Goal: Task Accomplishment & Management: Complete application form

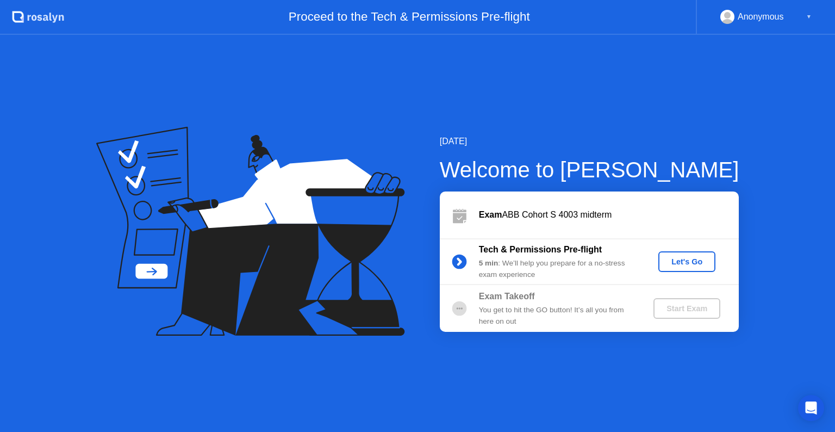
click at [698, 264] on div "Let's Go" at bounding box center [687, 261] width 48 height 9
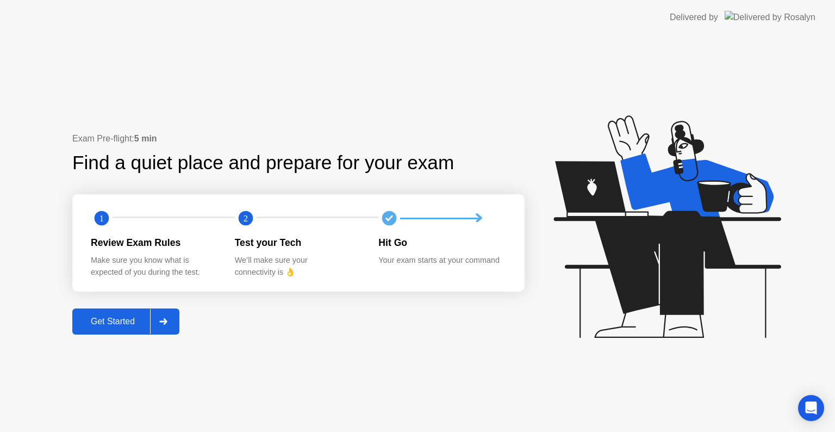
click at [128, 319] on div "Get Started" at bounding box center [113, 321] width 74 height 10
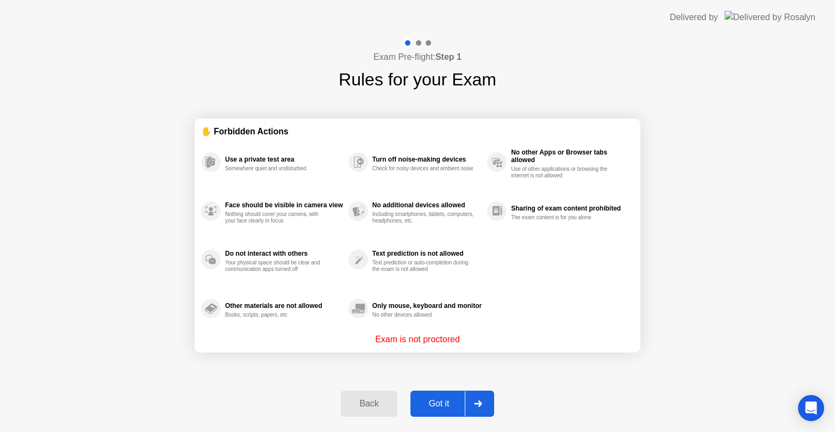
click at [451, 406] on div "Got it" at bounding box center [439, 404] width 51 height 10
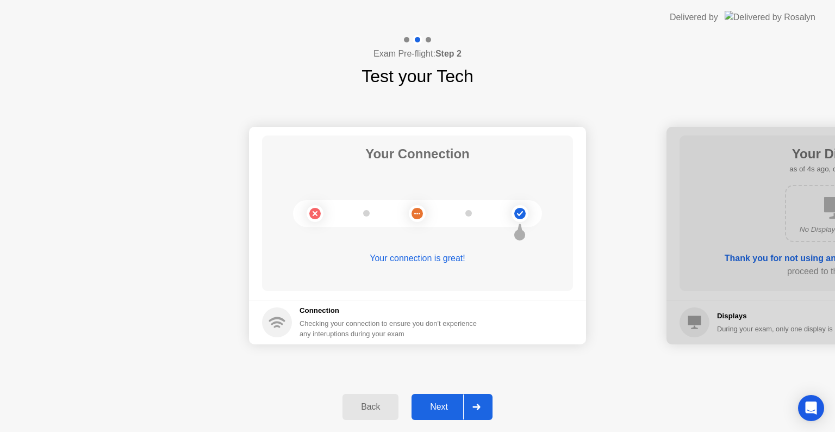
click at [446, 404] on div "Next" at bounding box center [439, 407] width 48 height 10
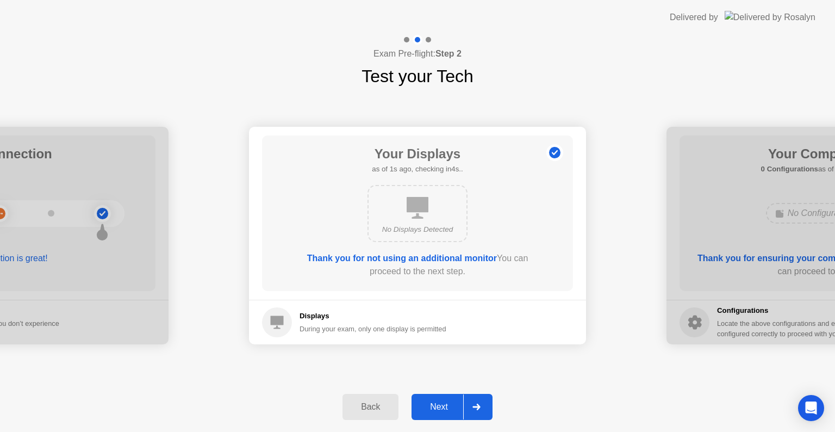
click at [445, 405] on div "Next" at bounding box center [439, 407] width 48 height 10
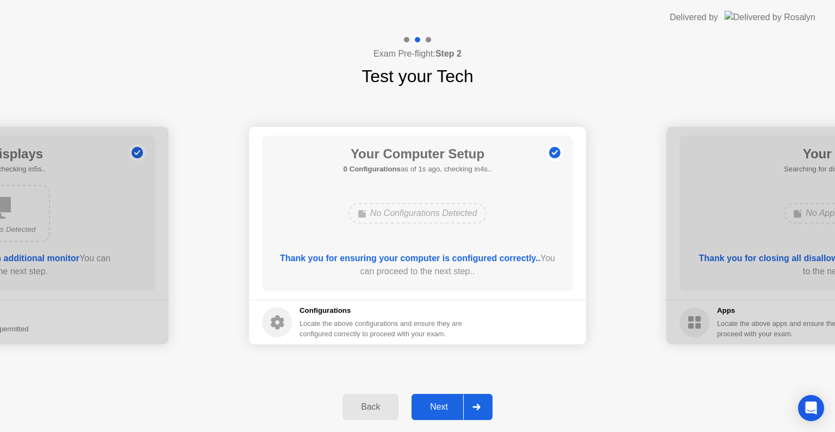
click at [441, 407] on div "Next" at bounding box center [439, 407] width 48 height 10
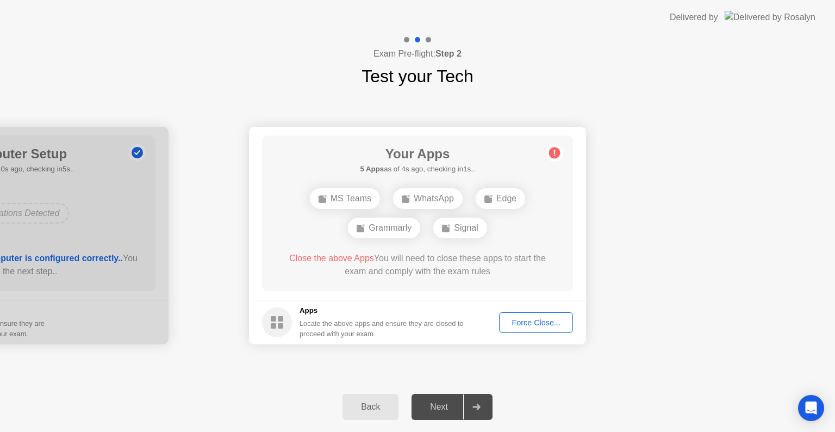
click at [542, 321] on div "Force Close..." at bounding box center [536, 322] width 66 height 9
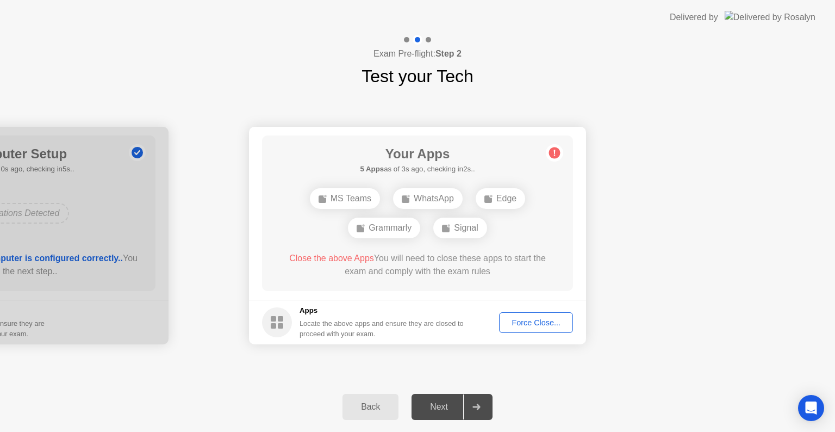
click at [557, 324] on div "Force Close..." at bounding box center [536, 322] width 66 height 9
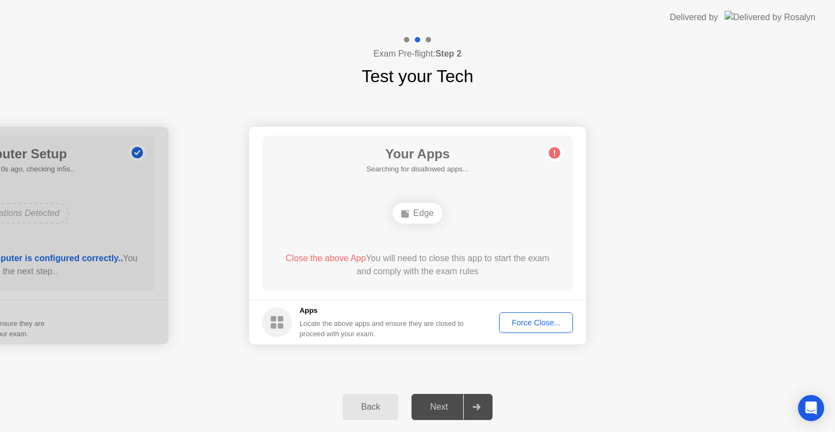
click at [558, 323] on div "Force Close..." at bounding box center [536, 322] width 66 height 9
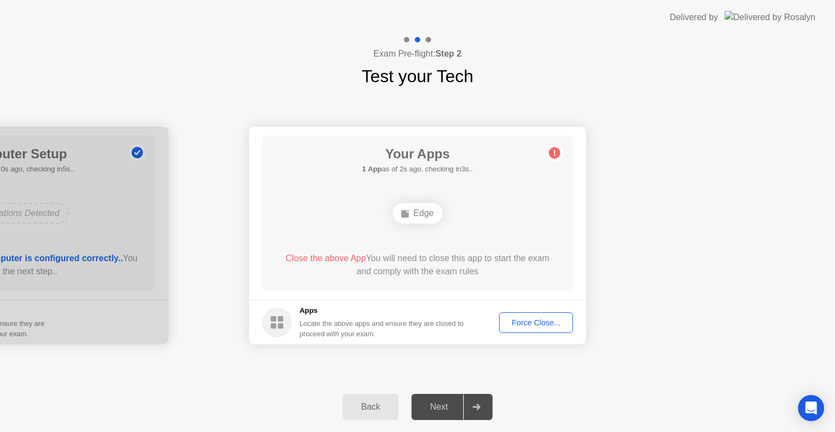
click at [555, 155] on icon at bounding box center [555, 153] width 2 height 6
drag, startPoint x: 344, startPoint y: 54, endPoint x: 589, endPoint y: 66, distance: 246.0
click at [557, 59] on div "Exam Pre-flight: Step 2 Test your Tech" at bounding box center [417, 62] width 835 height 54
click at [528, 321] on div "Force Close..." at bounding box center [536, 322] width 66 height 9
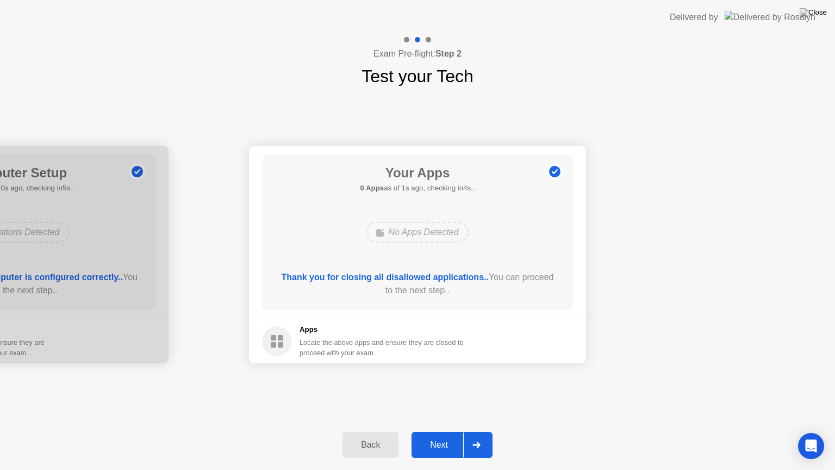
click at [460, 431] on div "Next" at bounding box center [439, 445] width 48 height 10
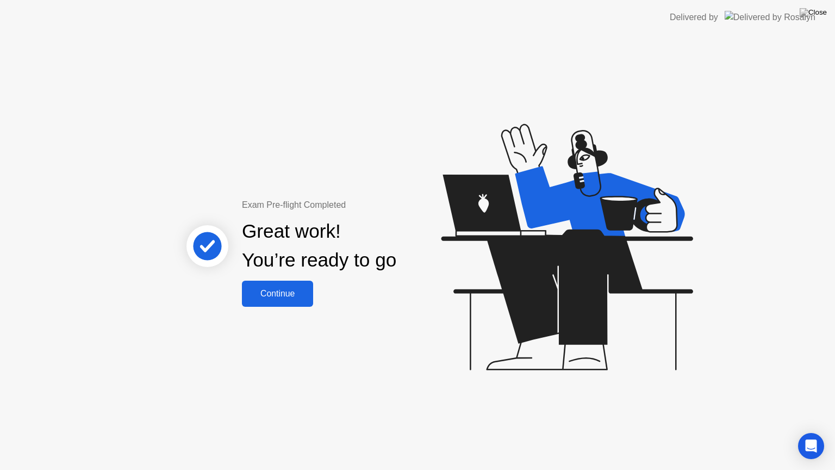
click at [272, 283] on button "Continue" at bounding box center [277, 294] width 71 height 26
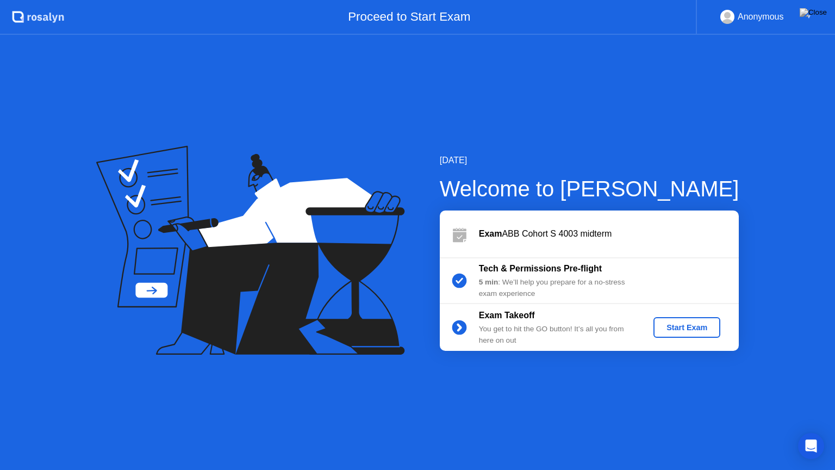
click at [677, 329] on div "Start Exam" at bounding box center [687, 327] width 58 height 9
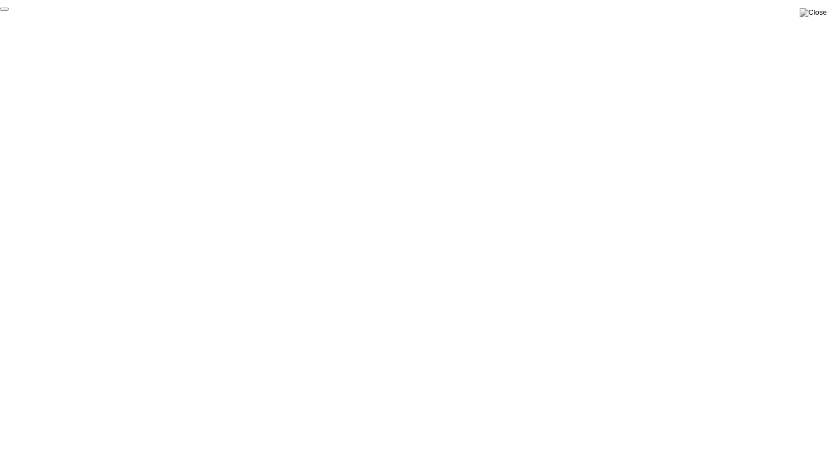
click div "End Proctoring Session"
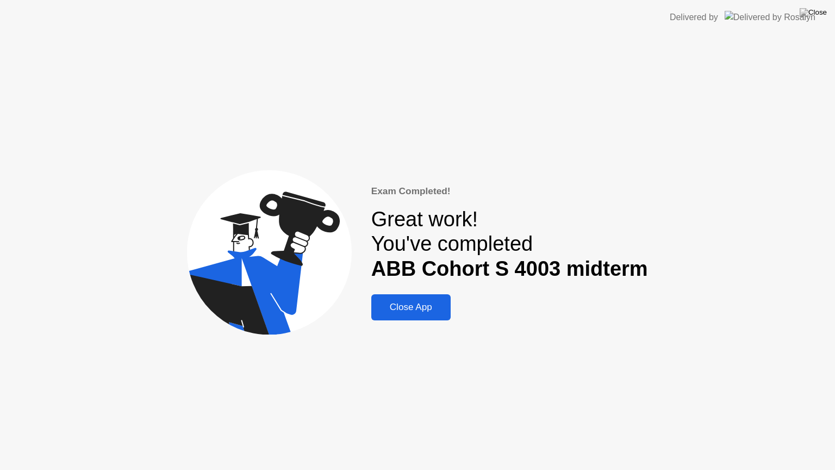
click at [388, 290] on div "Exam Completed! Great work! You've completed ABB Cohort S 4003 midterm Close App" at bounding box center [509, 252] width 277 height 136
click at [394, 302] on div "Close App" at bounding box center [411, 307] width 73 height 11
